Goal: Task Accomplishment & Management: Use online tool/utility

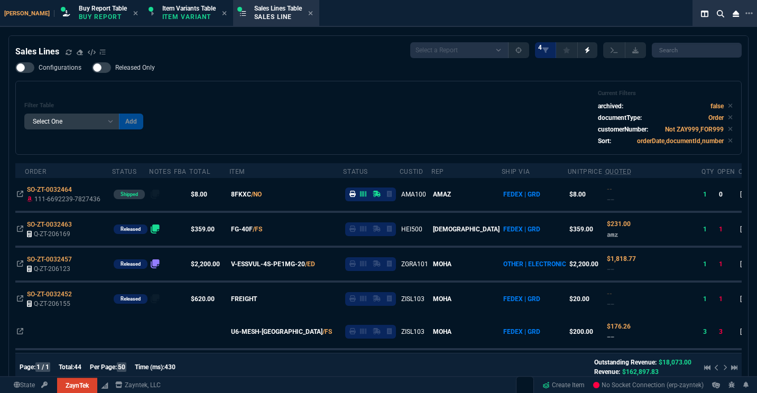
select select "1: BROV"
select select
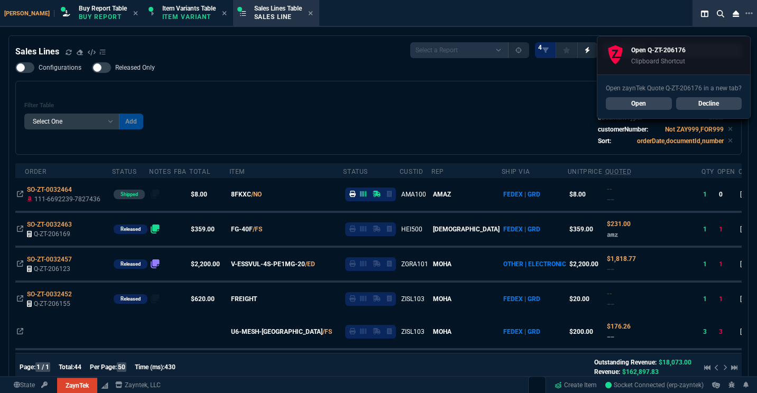
click at [39, 91] on div "Filter Table Select One Add Filter () Age () ATS () Cond (itemVariantCode) Cust…" at bounding box center [378, 118] width 708 height 56
click at [280, 85] on div "Filter Table Select One Add Filter () Age () ATS () Cond (itemVariantCode) Cust…" at bounding box center [378, 118] width 726 height 74
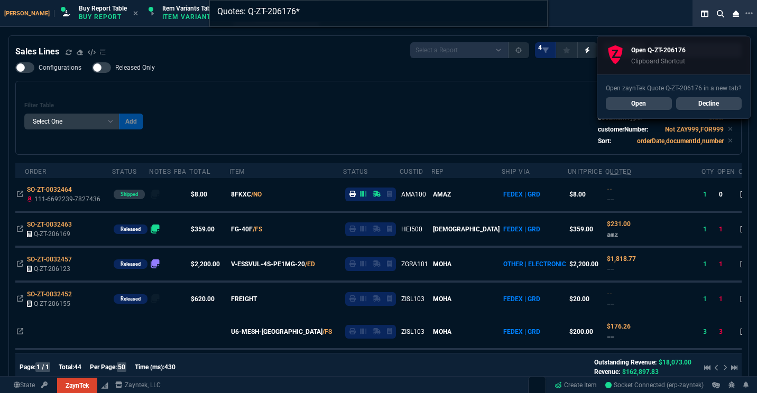
type input "Quotes: Q-ZT-206176"
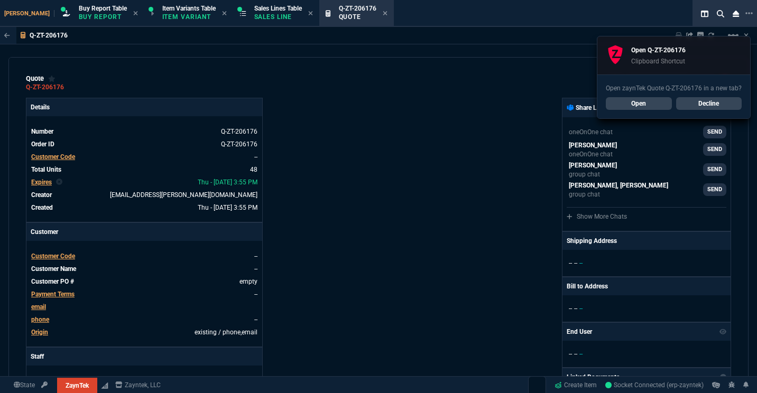
click at [730, 103] on link "Decline" at bounding box center [709, 103] width 66 height 13
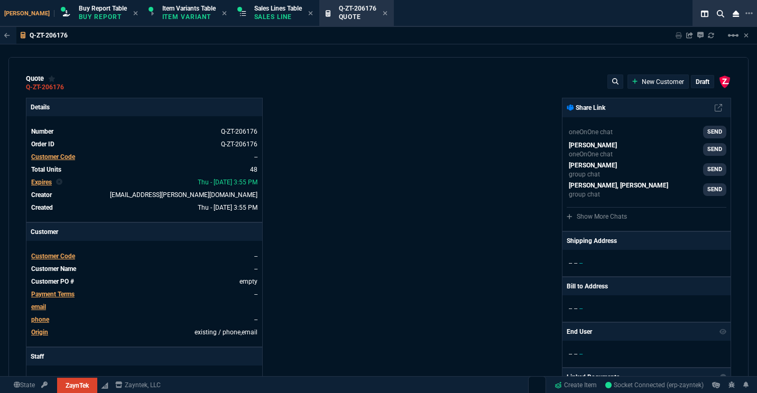
type input "4"
type input "95"
type input "10"
type input "95"
type input "26"
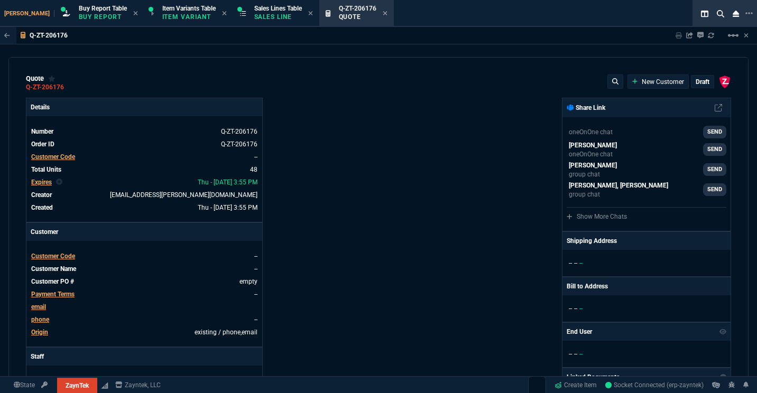
type input "25"
type input "55"
type input "545"
type input "2"
type input "5"
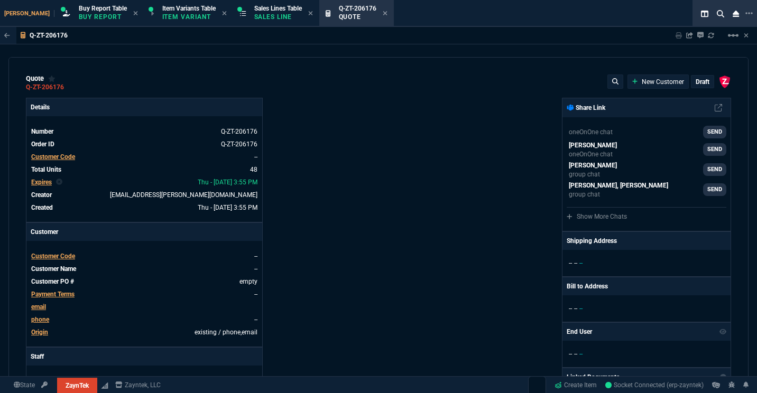
type input "17"
type input "60"
type input "-2"
type input "-1"
type input "29"
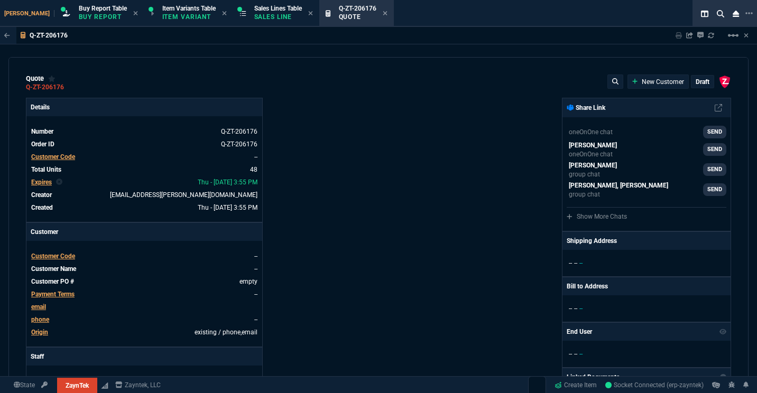
type input "25"
type input "35"
type input "600"
type input "6"
type input "10"
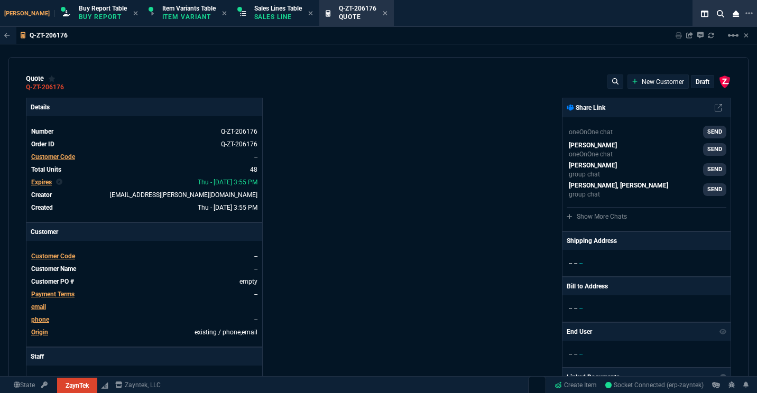
type input "0"
type input "73"
type input "80"
type input "0"
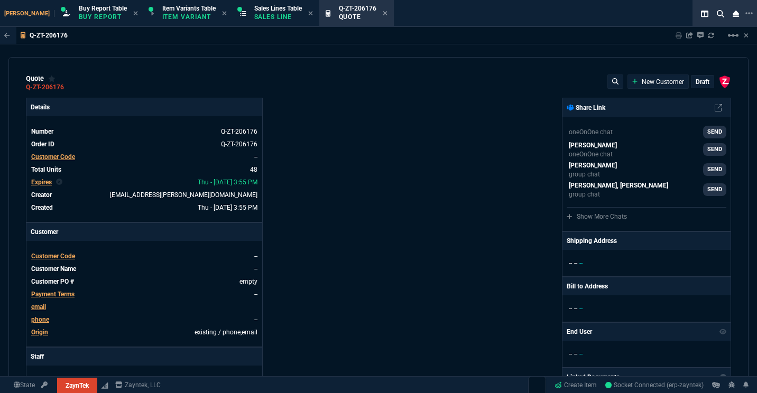
type input "0"
type input "29"
type input "200"
type input "70"
type input "150"
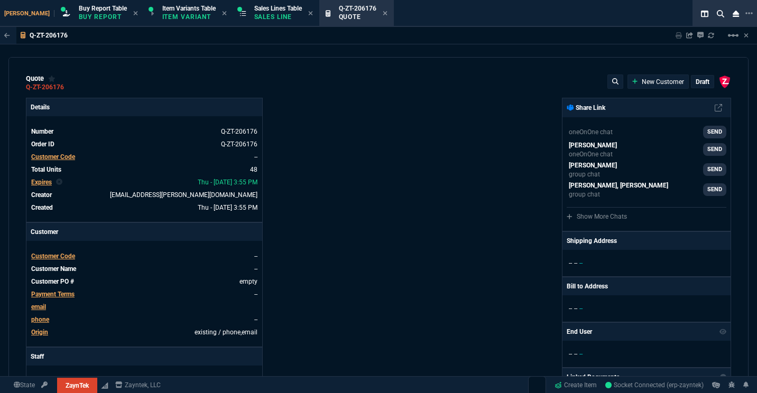
type input "0"
type input "8"
type input "5"
type input "43"
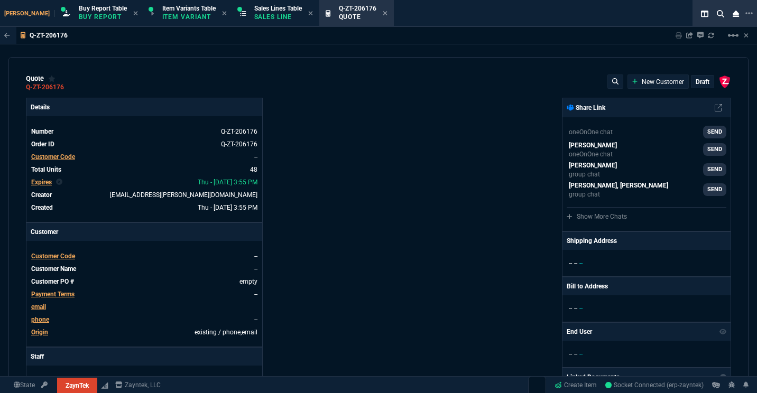
type input "75"
type input "80"
type input "4"
type input "60"
type input "45"
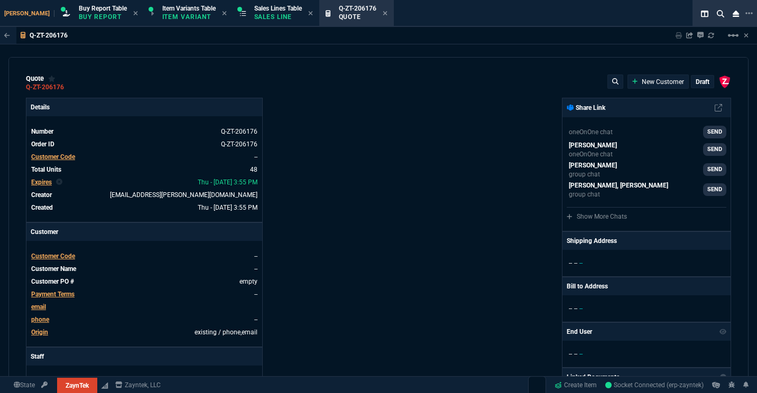
type input "43"
type input "75"
type input "0"
type input "18"
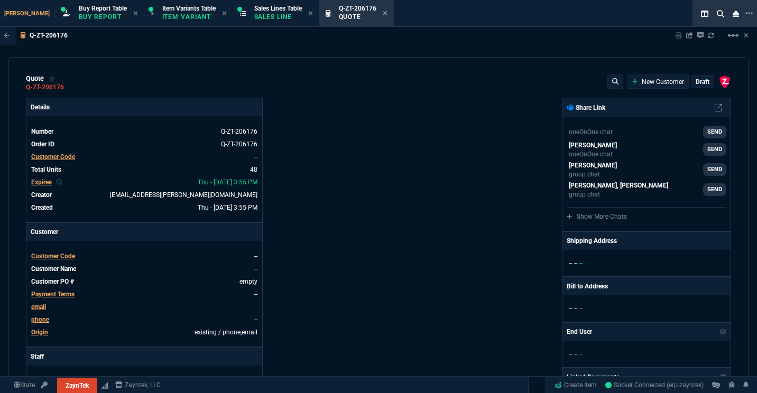
type input "1174"
type input "59"
type input "48"
type input "29"
type input "53"
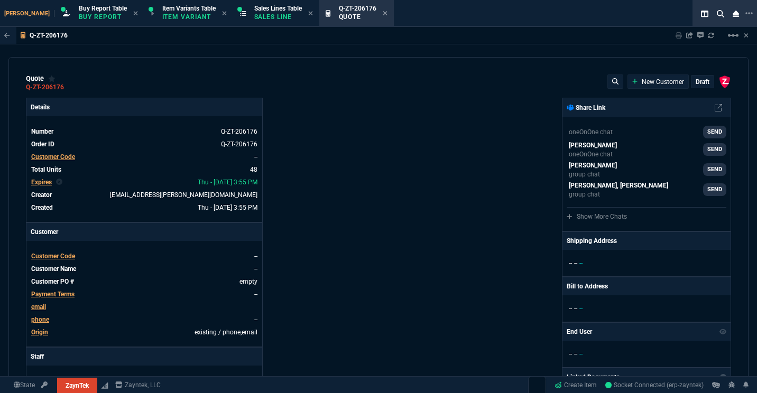
type input "78"
type input "47"
type input "81"
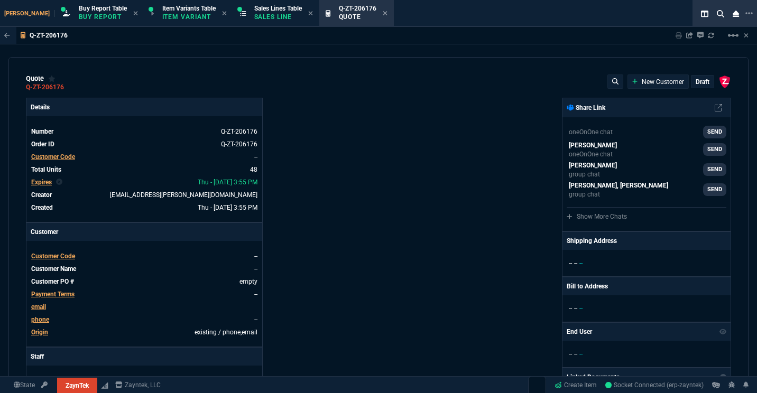
type input "79"
type input "46"
type input "47"
type input "73"
type input "56"
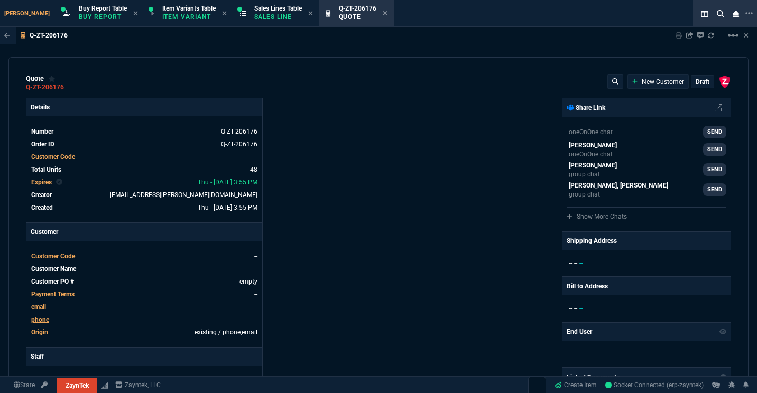
type input "46"
type input "43"
type input "81"
type input "55"
type input "54"
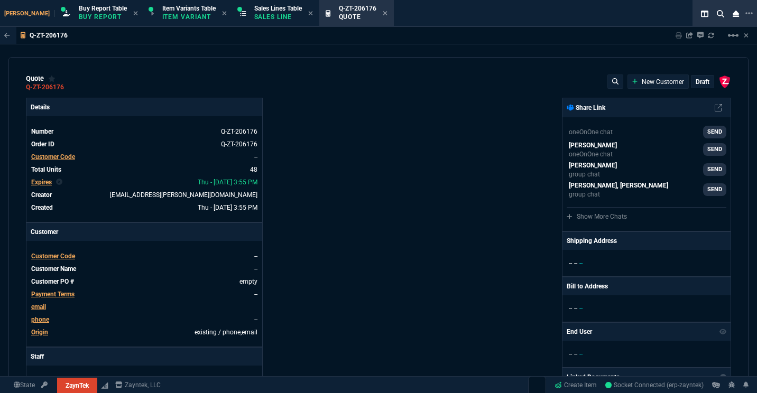
type input "56"
type input "4"
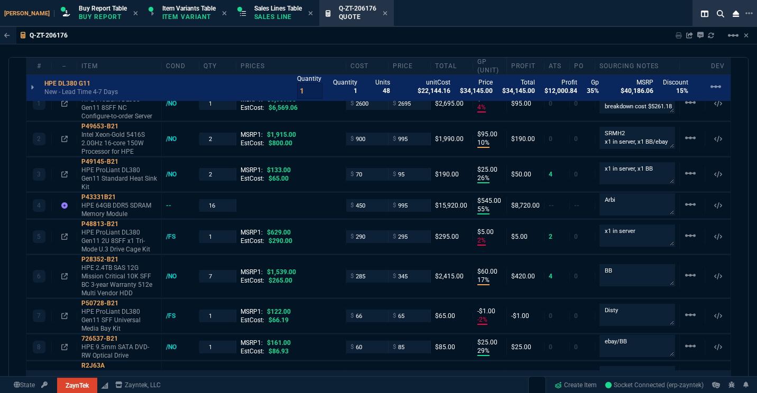
scroll to position [677, 0]
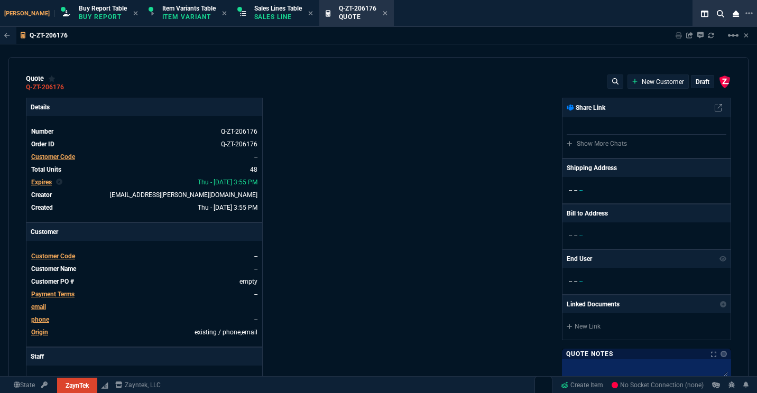
select select "1: BROV"
type input "4"
type input "95"
type input "10"
type input "95"
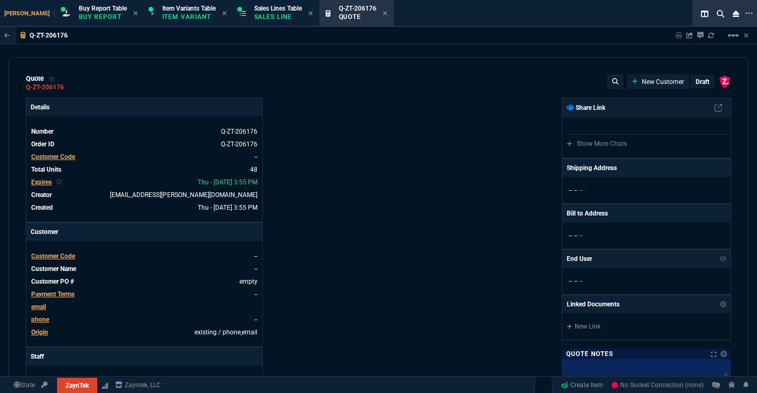
type input "26"
type input "25"
type input "55"
type input "545"
type input "2"
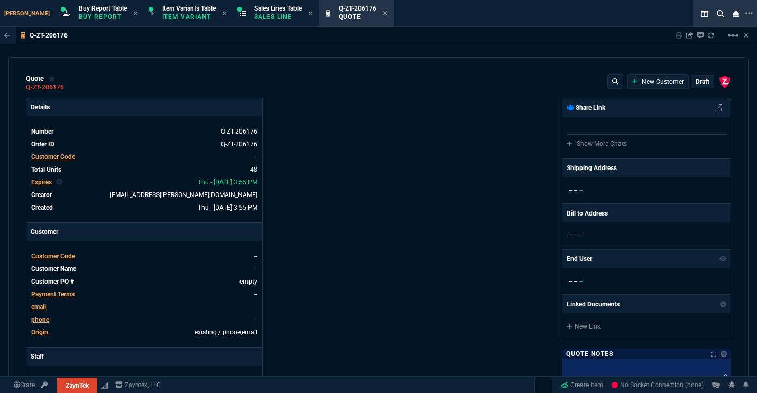
type input "5"
type input "17"
type input "60"
type input "-2"
type input "-1"
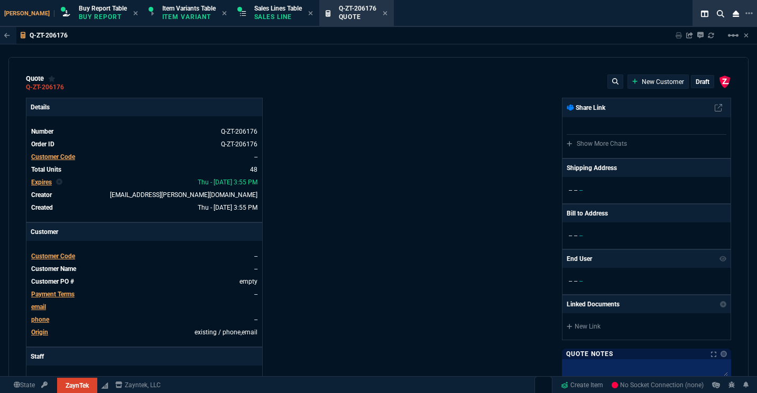
type input "29"
type input "25"
type input "35"
type input "600"
type input "6"
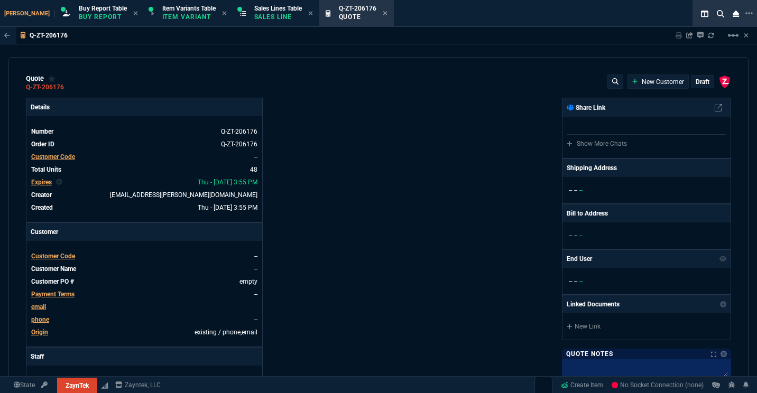
type input "10"
type input "0"
type input "73"
type input "80"
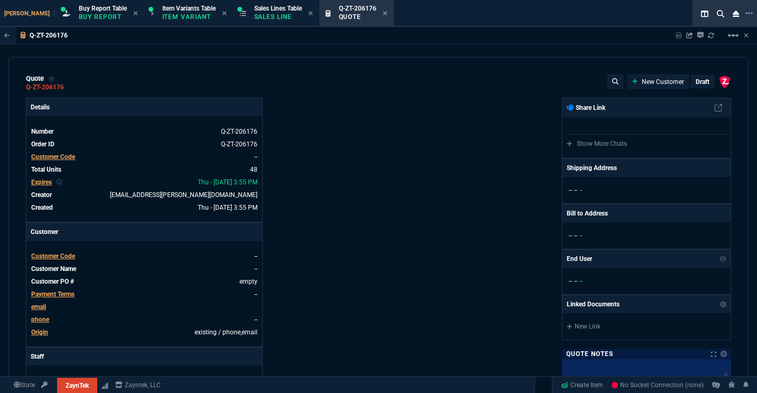
type input "0"
type input "29"
type input "200"
type input "70"
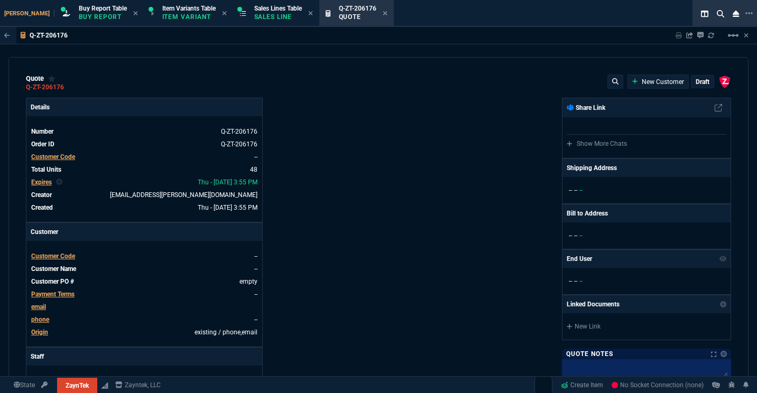
type input "150"
type input "0"
type input "8"
type input "5"
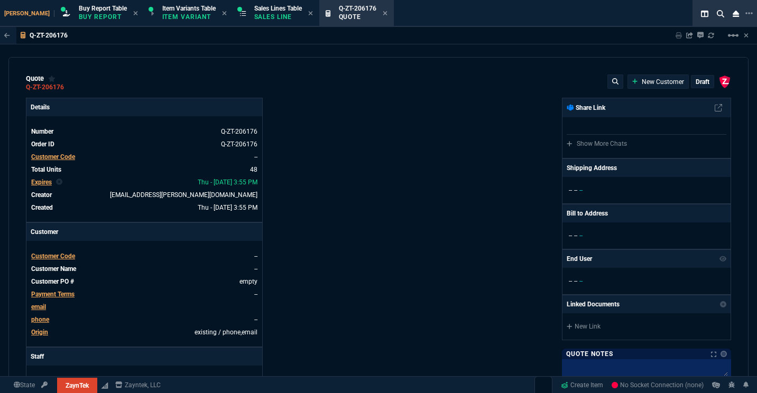
type input "43"
type input "75"
type input "80"
type input "4"
type input "60"
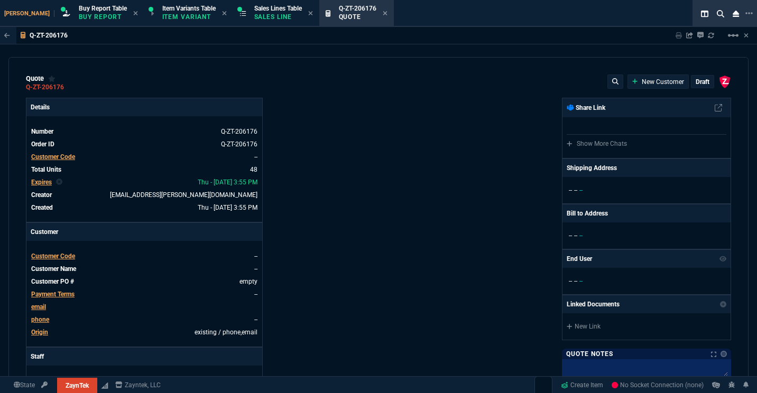
type input "45"
type input "43"
type input "75"
type input "0"
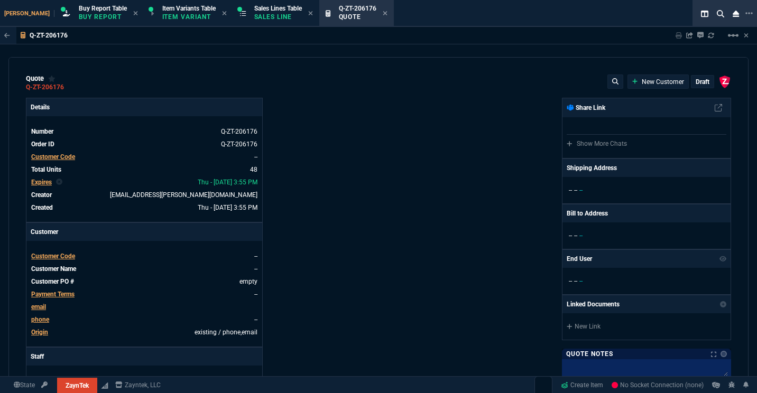
type input "18"
type input "1174"
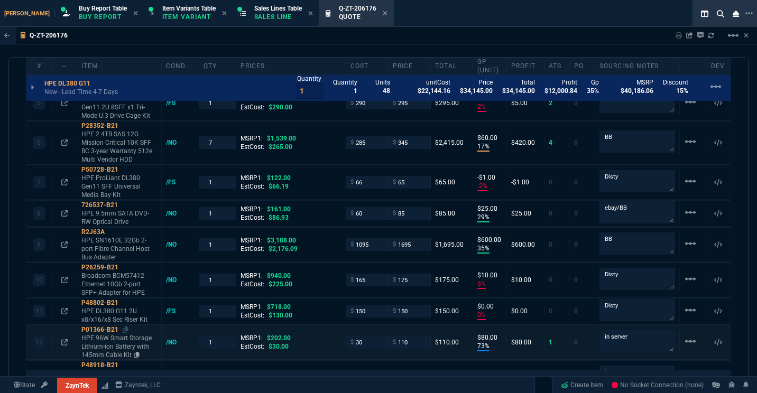
type input "59"
type input "48"
type input "29"
type input "53"
type input "78"
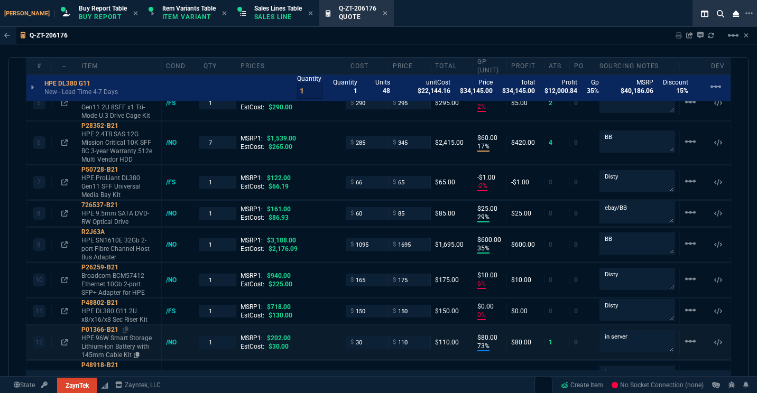
type input "47"
type input "81"
type input "79"
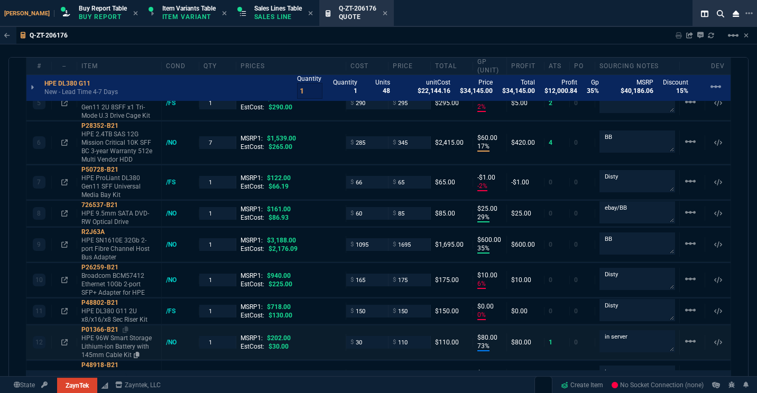
type input "46"
type input "47"
type input "73"
type input "56"
type input "46"
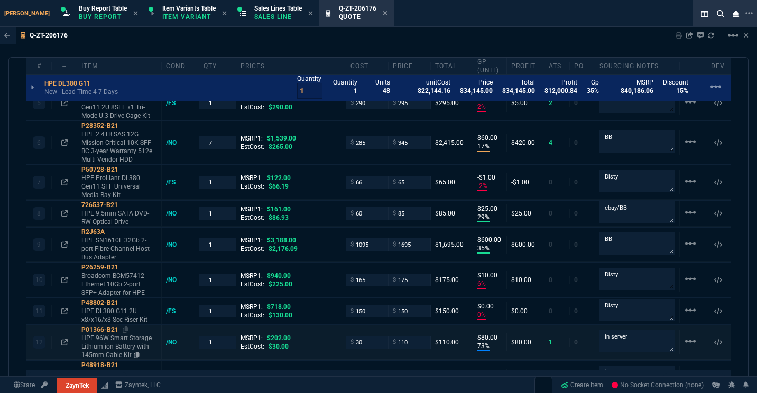
type input "43"
type input "81"
type input "55"
type input "54"
type input "56"
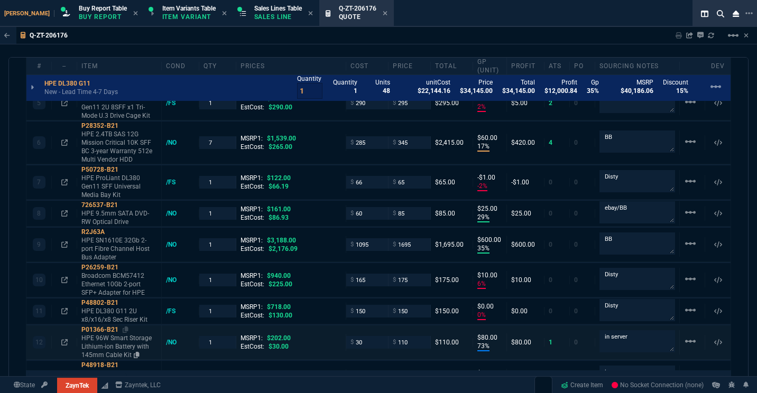
type input "4"
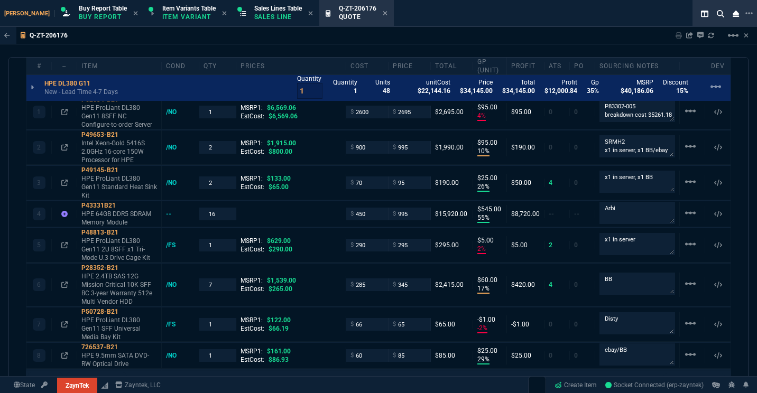
scroll to position [655, 0]
click at [122, 206] on icon at bounding box center [123, 206] width 6 height 6
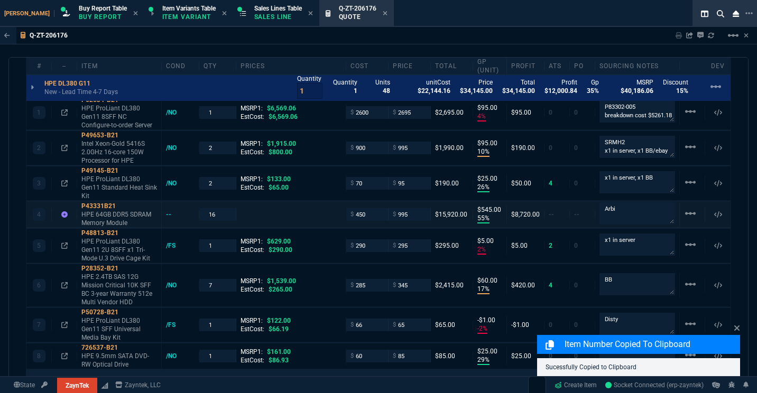
click at [165, 215] on div "--" at bounding box center [181, 214] width 38 height 8
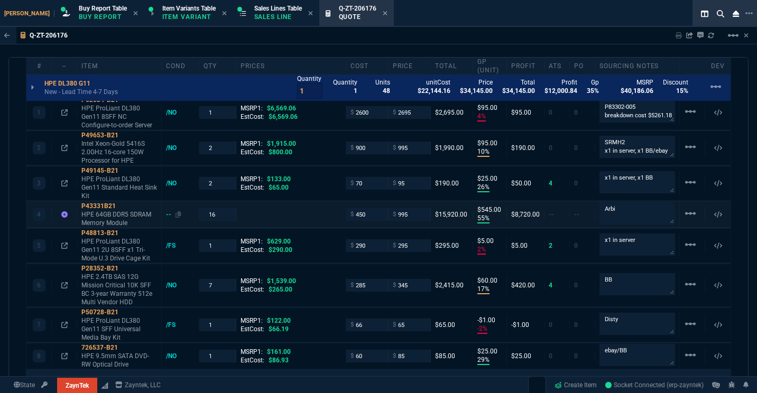
click at [166, 215] on div "--" at bounding box center [173, 214] width 15 height 8
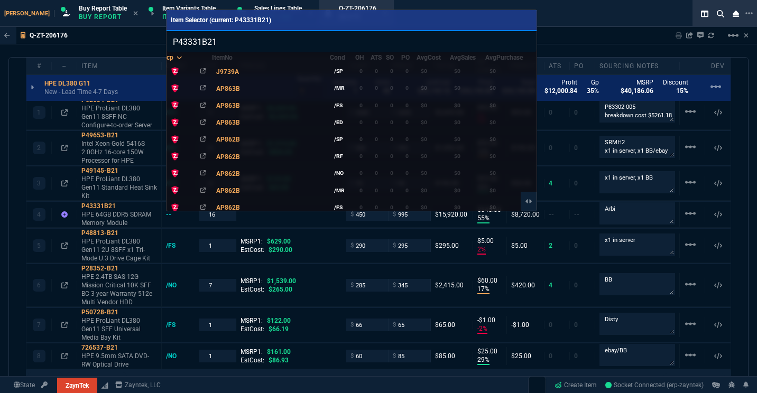
click at [205, 48] on input "P43331B21" at bounding box center [351, 41] width 370 height 21
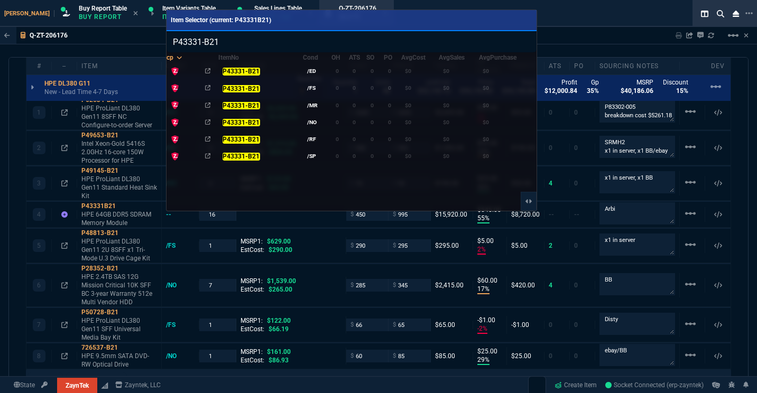
type input "P43331-B21"
click at [609, 47] on div at bounding box center [378, 196] width 757 height 393
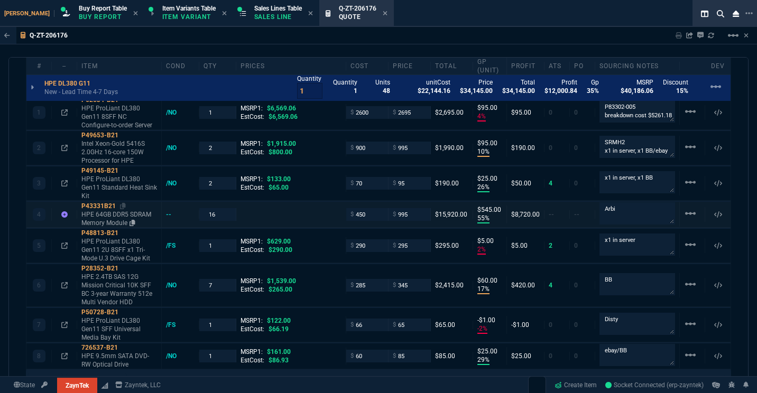
click at [95, 217] on p "HPE 64GB DDR5 SDRAM Memory Module" at bounding box center [119, 218] width 76 height 17
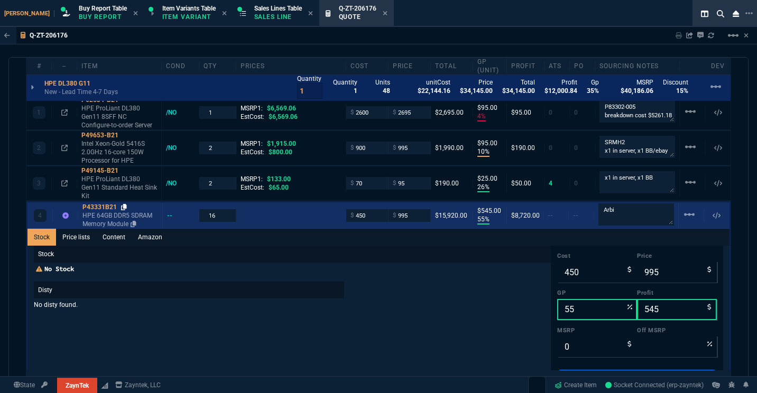
click at [125, 208] on icon at bounding box center [124, 207] width 6 height 6
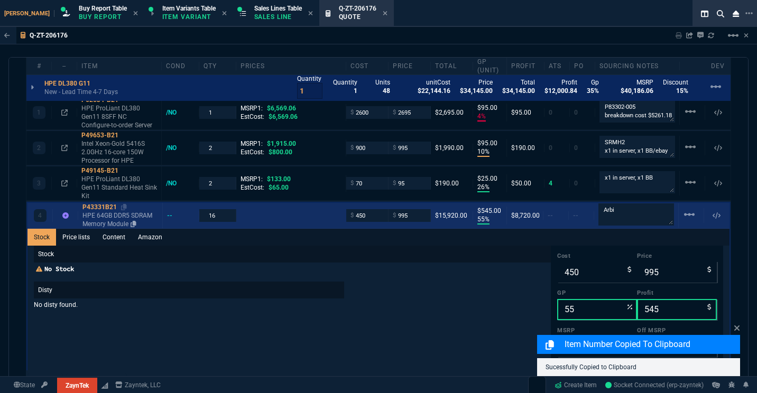
click at [105, 212] on p "HPE 64GB DDR5 SDRAM Memory Module" at bounding box center [120, 219] width 76 height 17
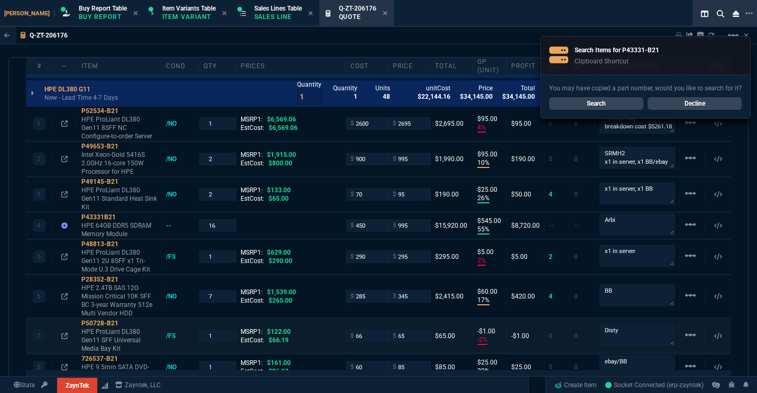
scroll to position [644, 0]
click at [104, 162] on p "Intel Xeon-Gold 5416S 2.0GHz 16-core 150W Processor for HPE" at bounding box center [119, 163] width 76 height 25
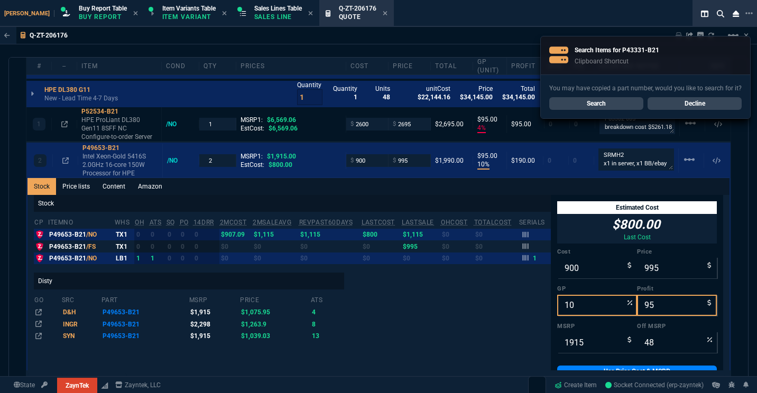
scroll to position [6, 0]
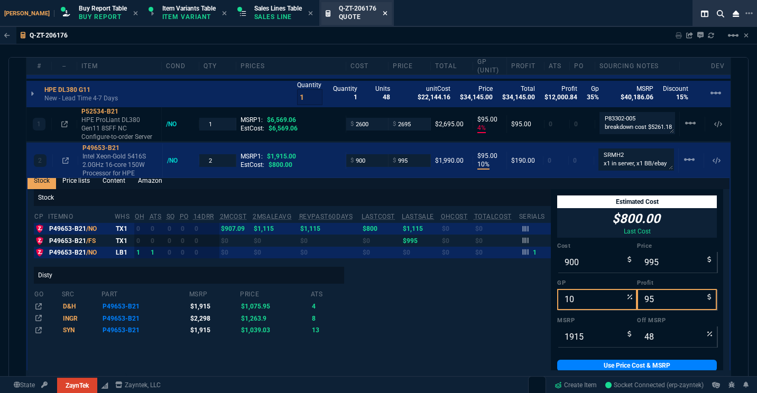
click at [383, 15] on icon at bounding box center [385, 13] width 5 height 6
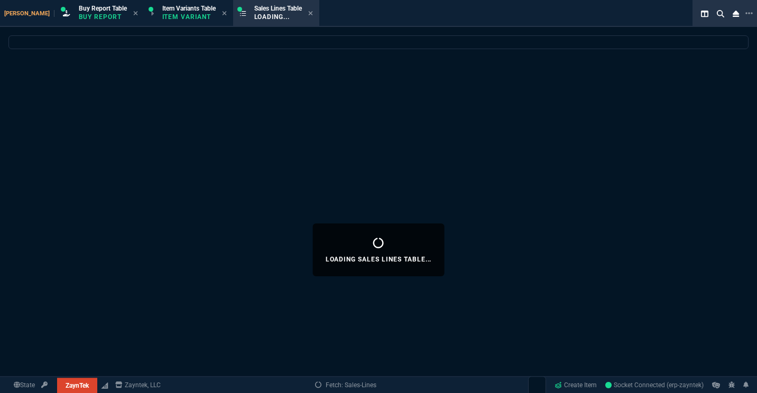
select select
